Goal: Information Seeking & Learning: Understand process/instructions

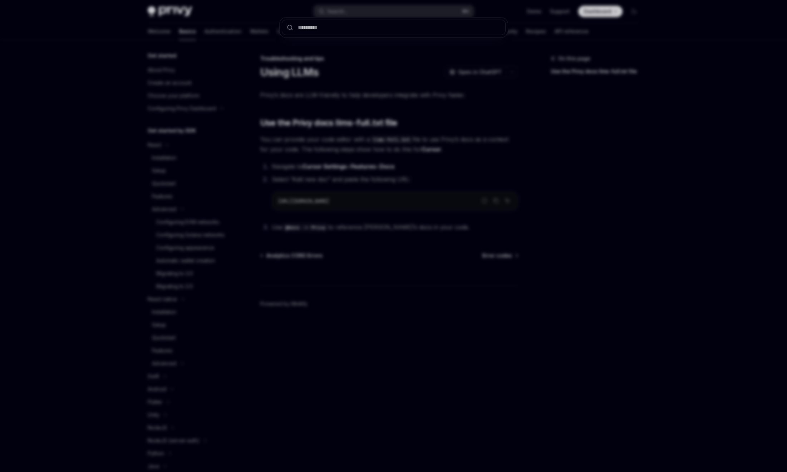
type input "**********"
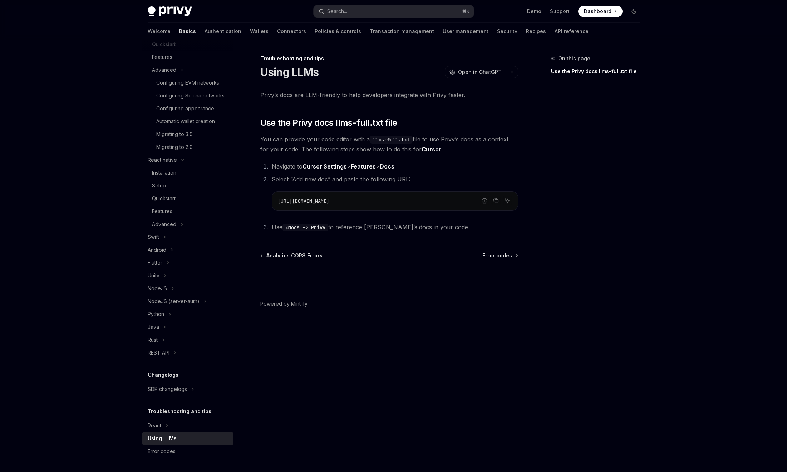
type textarea "*"
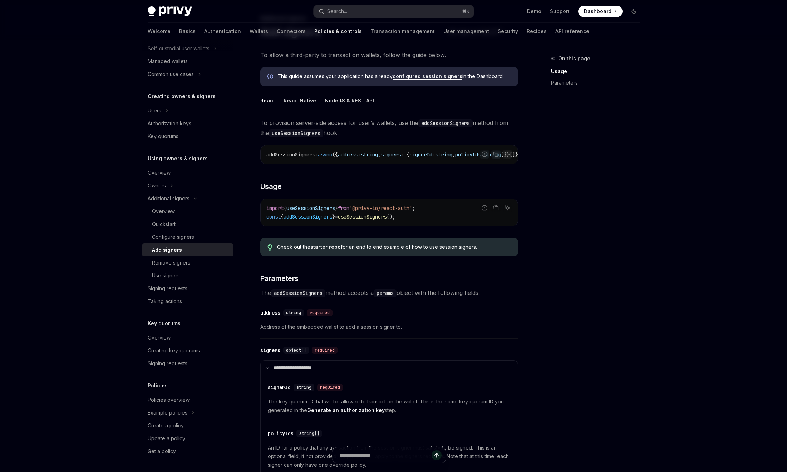
click at [347, 212] on span "from" at bounding box center [343, 208] width 11 height 6
click at [381, 220] on span "useSessionSigners" at bounding box center [362, 217] width 49 height 6
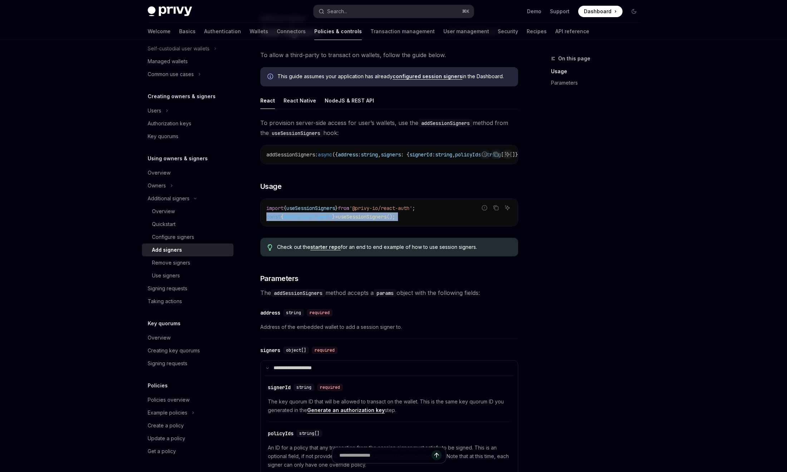
click at [381, 220] on span "useSessionSigners" at bounding box center [362, 217] width 49 height 6
copy div "const { addSessionSigners } = useSessionSigners ();"
